Goal: Information Seeking & Learning: Learn about a topic

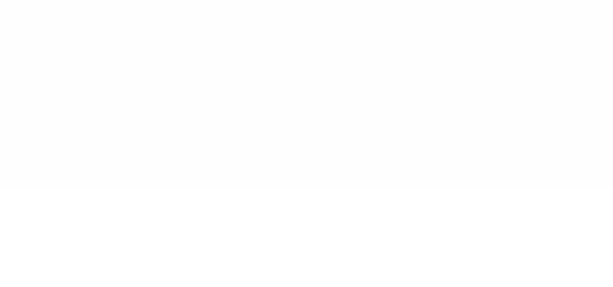
type input "******"
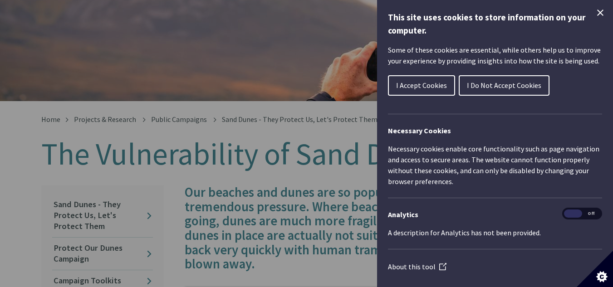
scroll to position [88, 0]
click at [424, 86] on span "I Accept Cookies" at bounding box center [421, 85] width 51 height 9
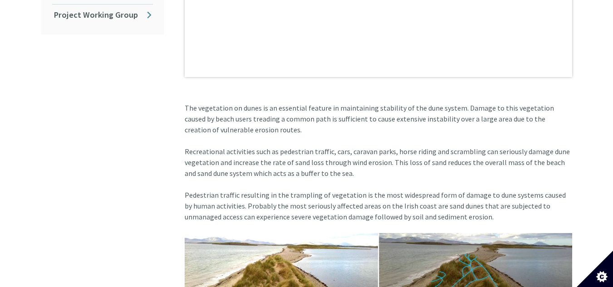
scroll to position [574, 0]
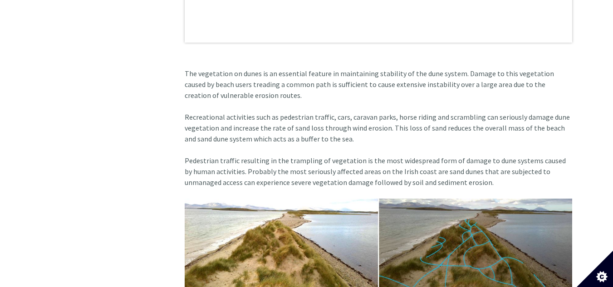
drag, startPoint x: 338, startPoint y: 91, endPoint x: 301, endPoint y: 96, distance: 37.6
click at [301, 96] on article "Our beaches and dunes are so popular that we put them under tremendous pressure…" at bounding box center [374, 263] width 395 height 1129
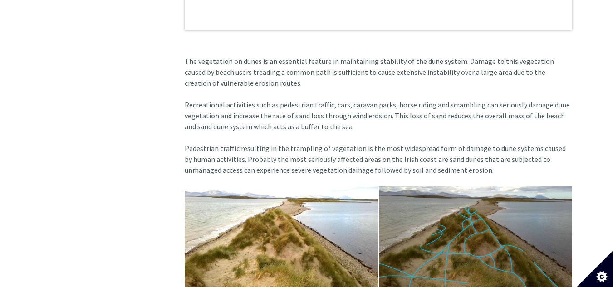
scroll to position [587, 0]
drag, startPoint x: 340, startPoint y: 124, endPoint x: 275, endPoint y: 128, distance: 66.0
click at [275, 128] on article "Our beaches and dunes are so popular that we put them under tremendous pressure…" at bounding box center [374, 251] width 395 height 1129
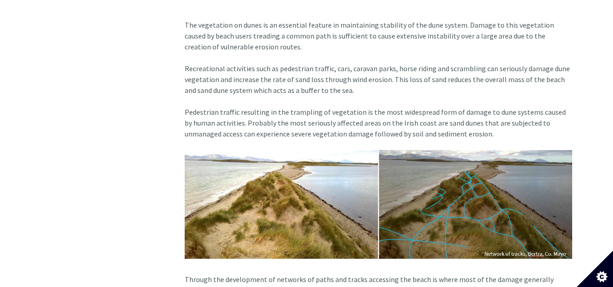
scroll to position [623, 0]
click at [333, 138] on article "Our beaches and dunes are so popular that we put them under tremendous pressure…" at bounding box center [374, 214] width 395 height 1129
click at [274, 51] on article "Our beaches and dunes are so popular that we put them under tremendous pressure…" at bounding box center [374, 214] width 395 height 1129
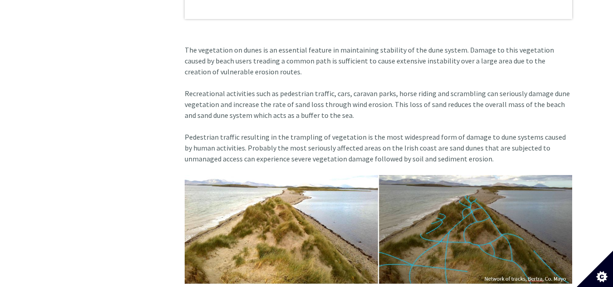
scroll to position [597, 0]
click at [295, 89] on article "Our beaches and dunes are so popular that we put them under tremendous pressure…" at bounding box center [374, 240] width 395 height 1129
click at [390, 125] on article "Our beaches and dunes are so popular that we put them under tremendous pressure…" at bounding box center [374, 240] width 395 height 1129
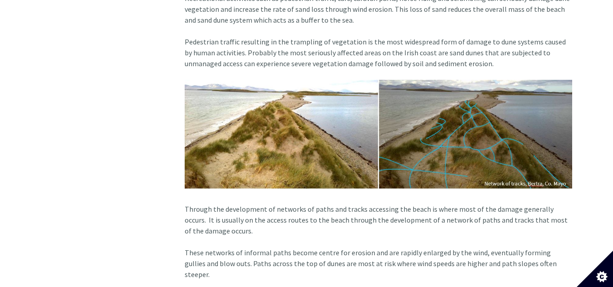
scroll to position [692, 0]
click at [296, 109] on img at bounding box center [379, 134] width 388 height 109
